Goal: Task Accomplishment & Management: Use online tool/utility

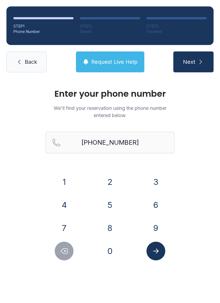
click at [28, 62] on span "Back" at bounding box center [31, 62] width 12 height 8
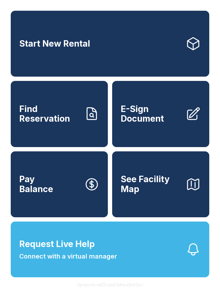
click at [151, 113] on span "E-Sign Document" at bounding box center [151, 114] width 61 height 20
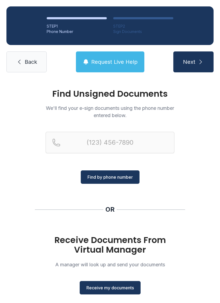
click at [109, 284] on button "Receive my documents" at bounding box center [110, 287] width 61 height 13
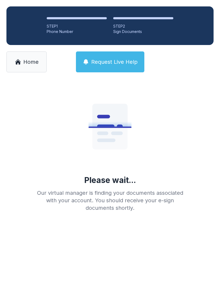
click at [31, 54] on link "Home" at bounding box center [26, 61] width 40 height 21
